Goal: Task Accomplishment & Management: Manage account settings

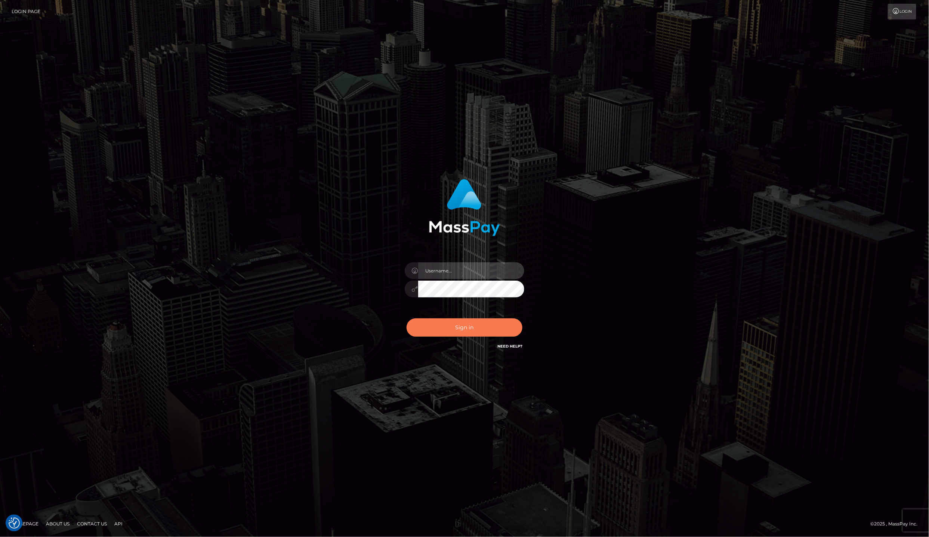
type input "Laila de Asis"
click at [467, 324] on button "Sign in" at bounding box center [465, 328] width 116 height 18
type input "[PERSON_NAME]"
click at [471, 327] on button "Sign in" at bounding box center [465, 328] width 116 height 18
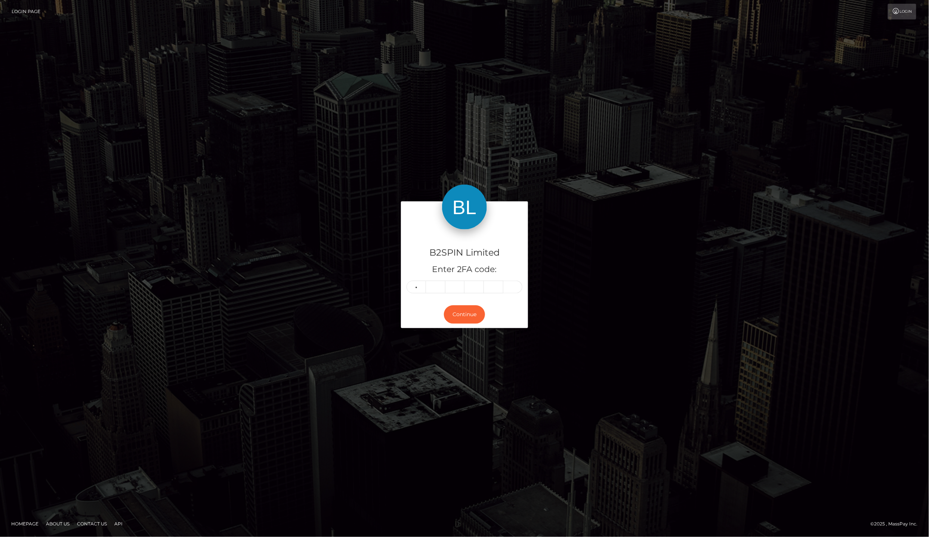
type input "8"
type input "4"
type input "2"
type input "8"
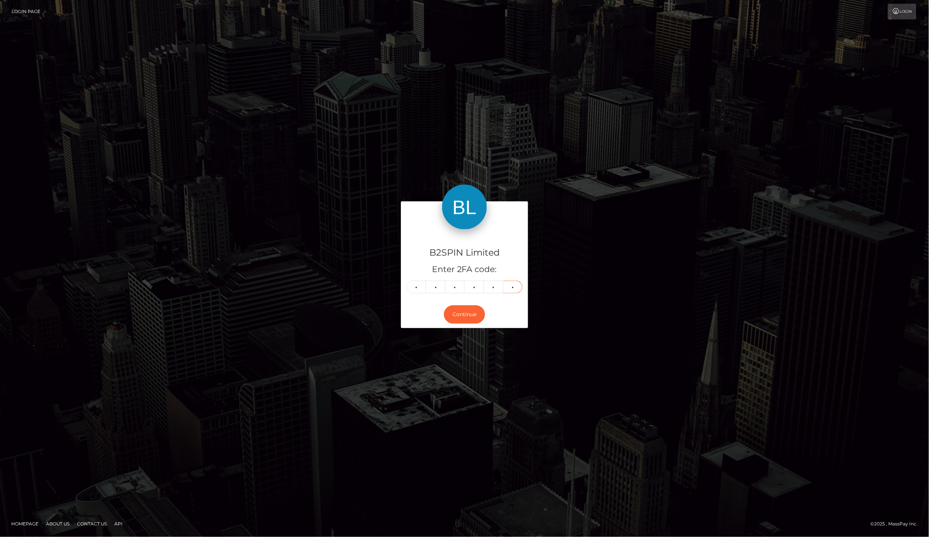
type input "5"
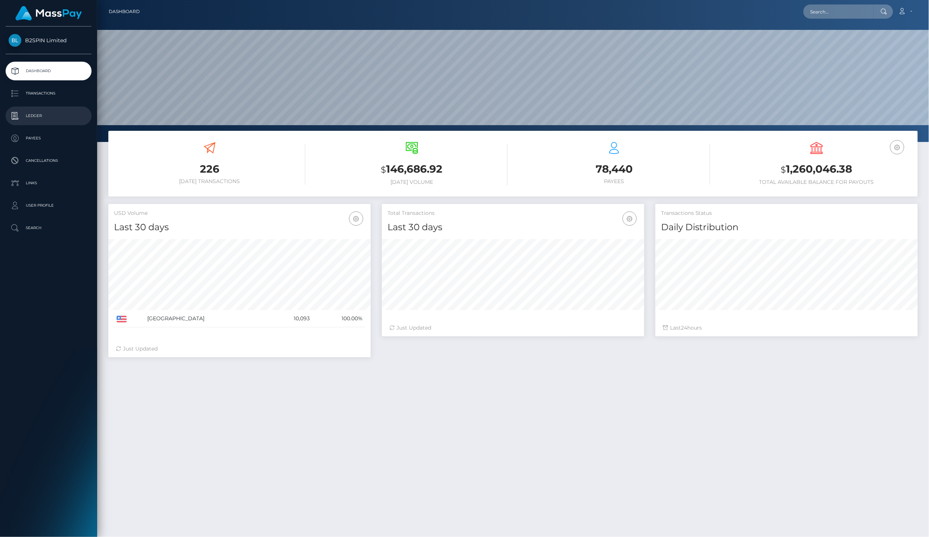
click at [66, 113] on p "Ledger" at bounding box center [49, 115] width 80 height 11
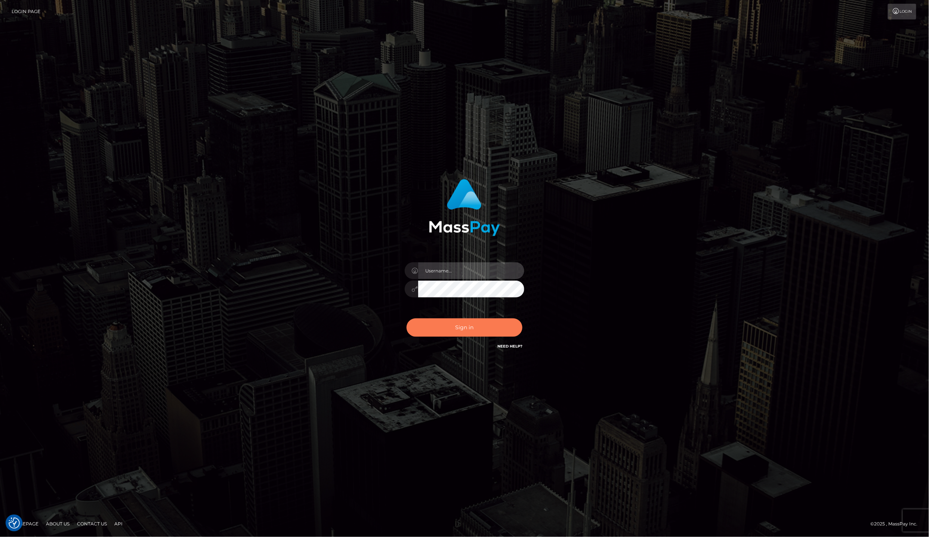
type input "Laila de Asis"
click at [466, 329] on button "Sign in" at bounding box center [465, 328] width 116 height 18
type input "Laila de Asis"
click at [479, 319] on button "Sign in" at bounding box center [465, 328] width 116 height 18
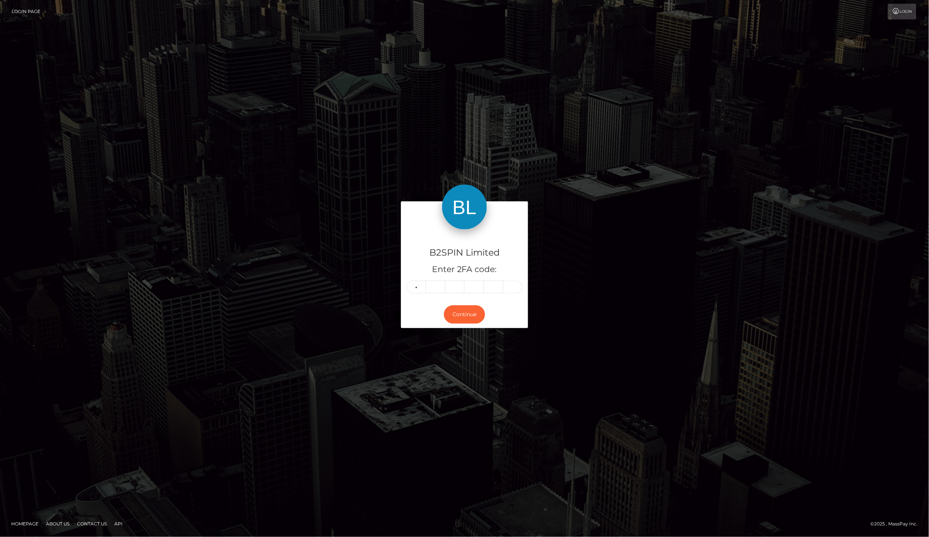
type input "6"
type input "8"
type input "1"
type input "4"
type input "6"
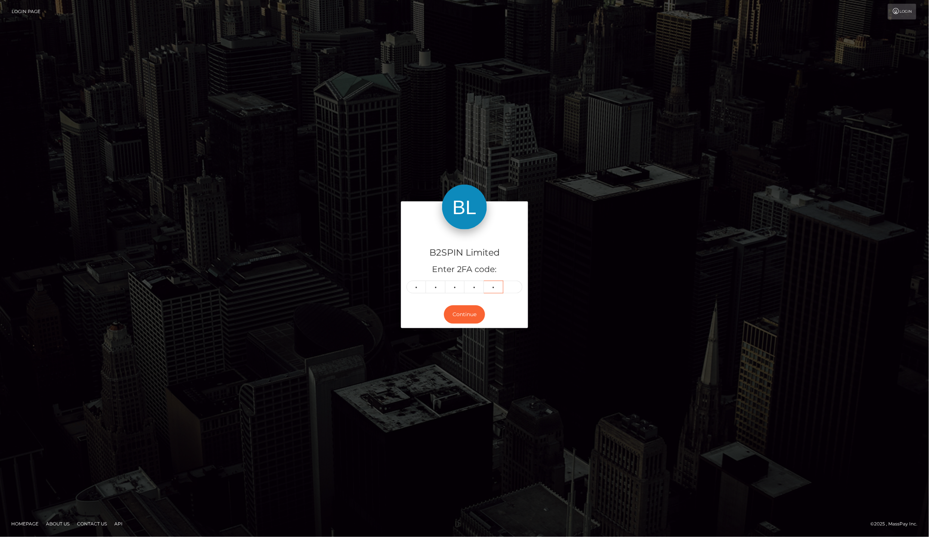
type input "1"
type input "7"
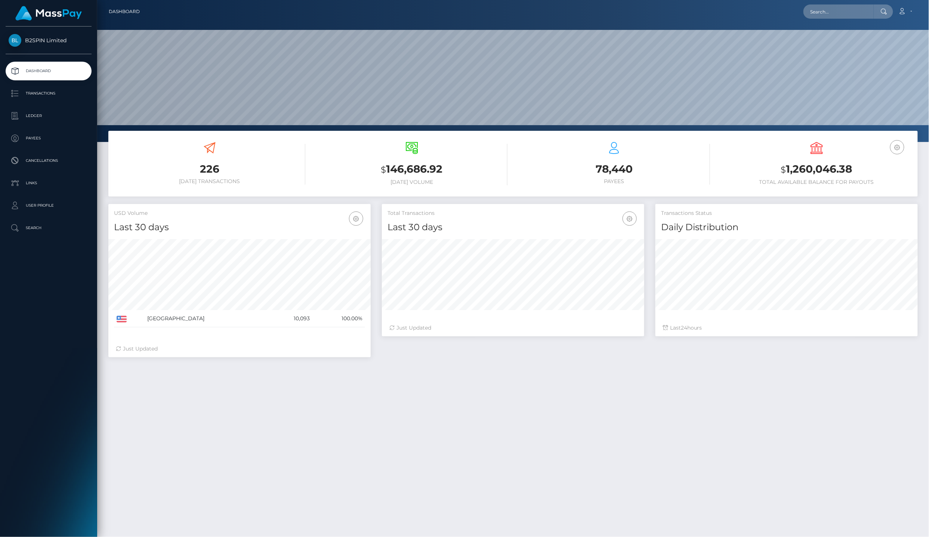
scroll to position [130, 262]
click at [59, 110] on p "Ledger" at bounding box center [49, 115] width 80 height 11
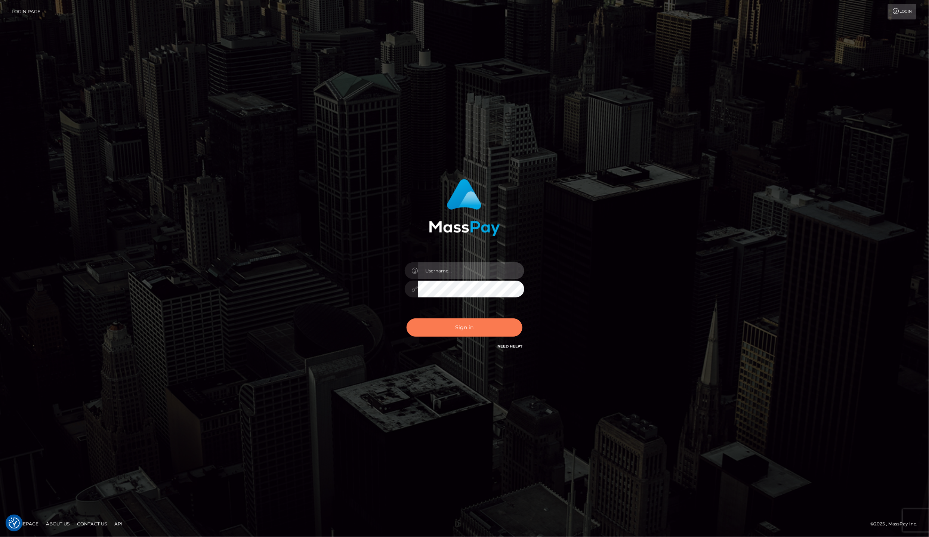
type input "Laila de Asis"
click at [422, 320] on button "Sign in" at bounding box center [465, 328] width 116 height 18
type input "Laila de Asis"
click at [482, 334] on button "Sign in" at bounding box center [465, 328] width 116 height 18
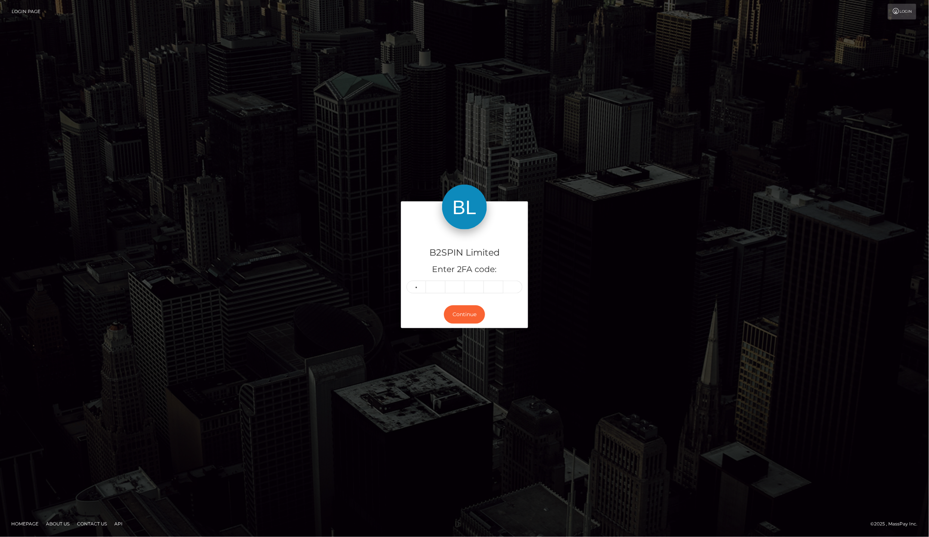
type input "6"
type input "3"
type input "0"
type input "3"
type input "0"
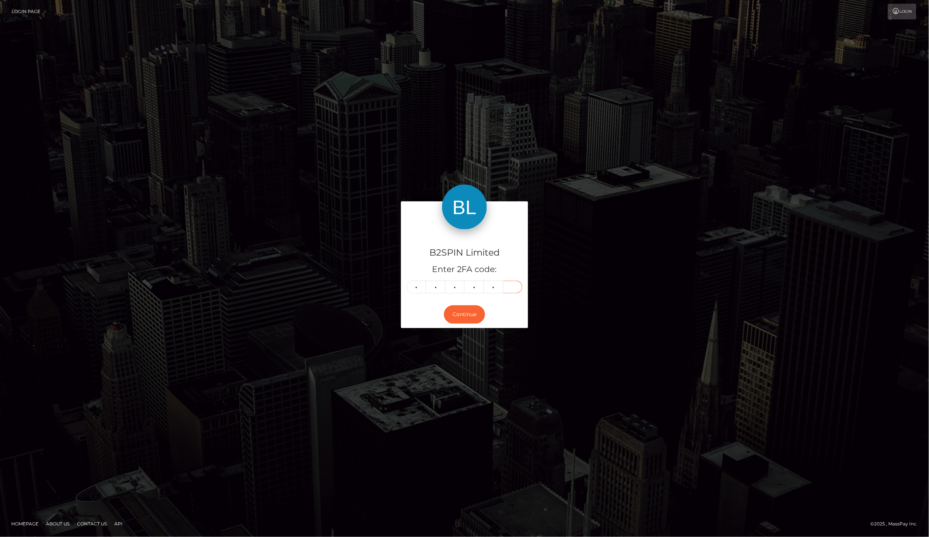
type input "8"
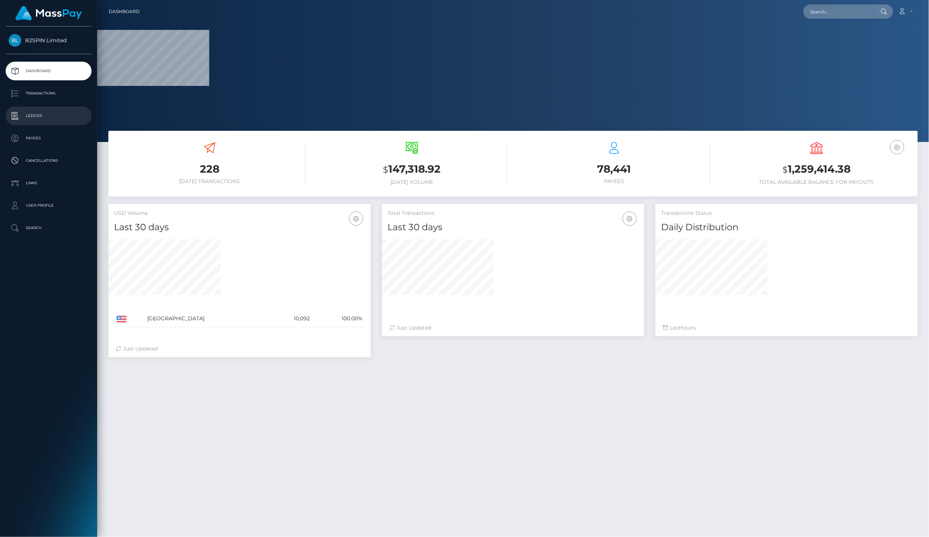
click at [39, 110] on p "Ledger" at bounding box center [49, 115] width 80 height 11
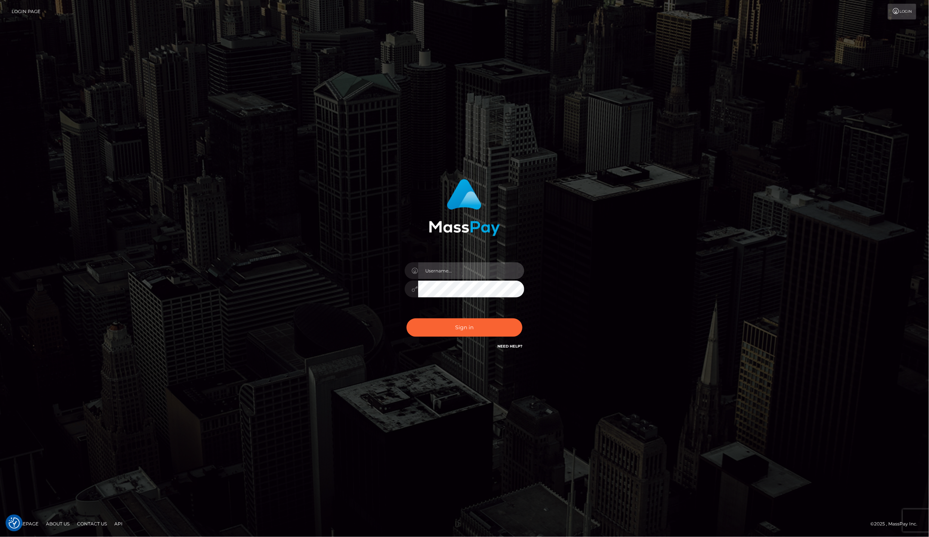
type input "Laila de Asis"
click at [462, 272] on input "Laila de Asis" at bounding box center [471, 270] width 106 height 17
click at [436, 326] on button "Sign in" at bounding box center [465, 328] width 116 height 18
type input "Laila de Asis"
click at [431, 334] on button "Sign in" at bounding box center [465, 328] width 116 height 18
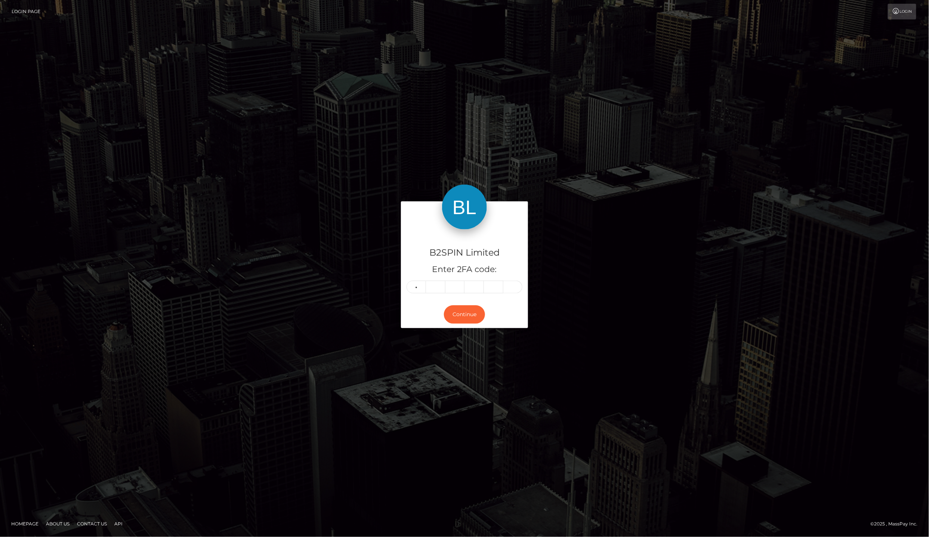
type input "0"
type input "9"
type input "2"
type input "9"
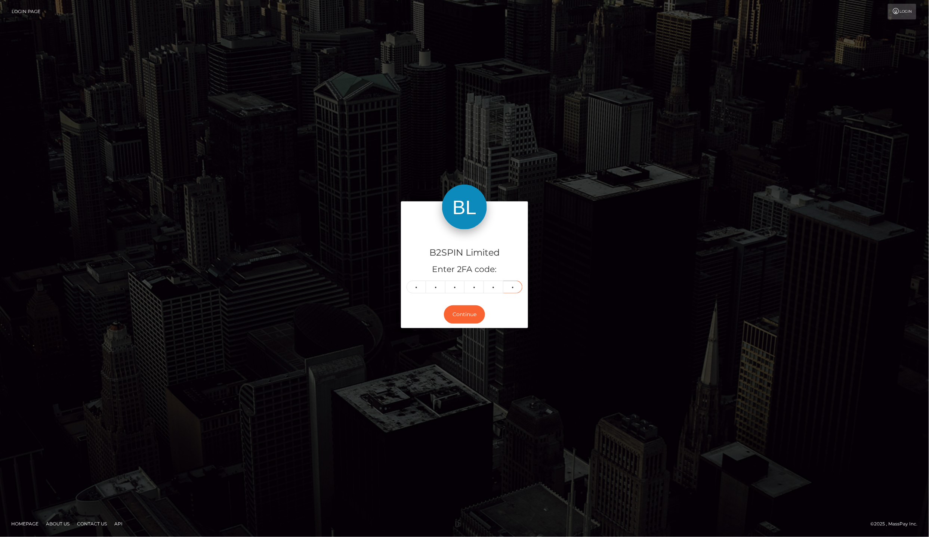
type input "1"
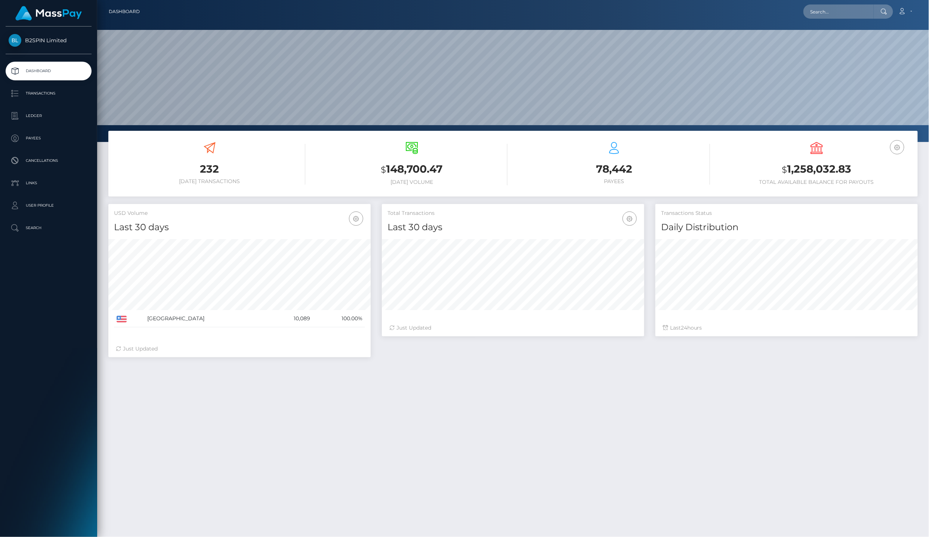
scroll to position [130, 262]
click at [34, 118] on link "Ledger" at bounding box center [49, 116] width 86 height 19
